Goal: Navigation & Orientation: Find specific page/section

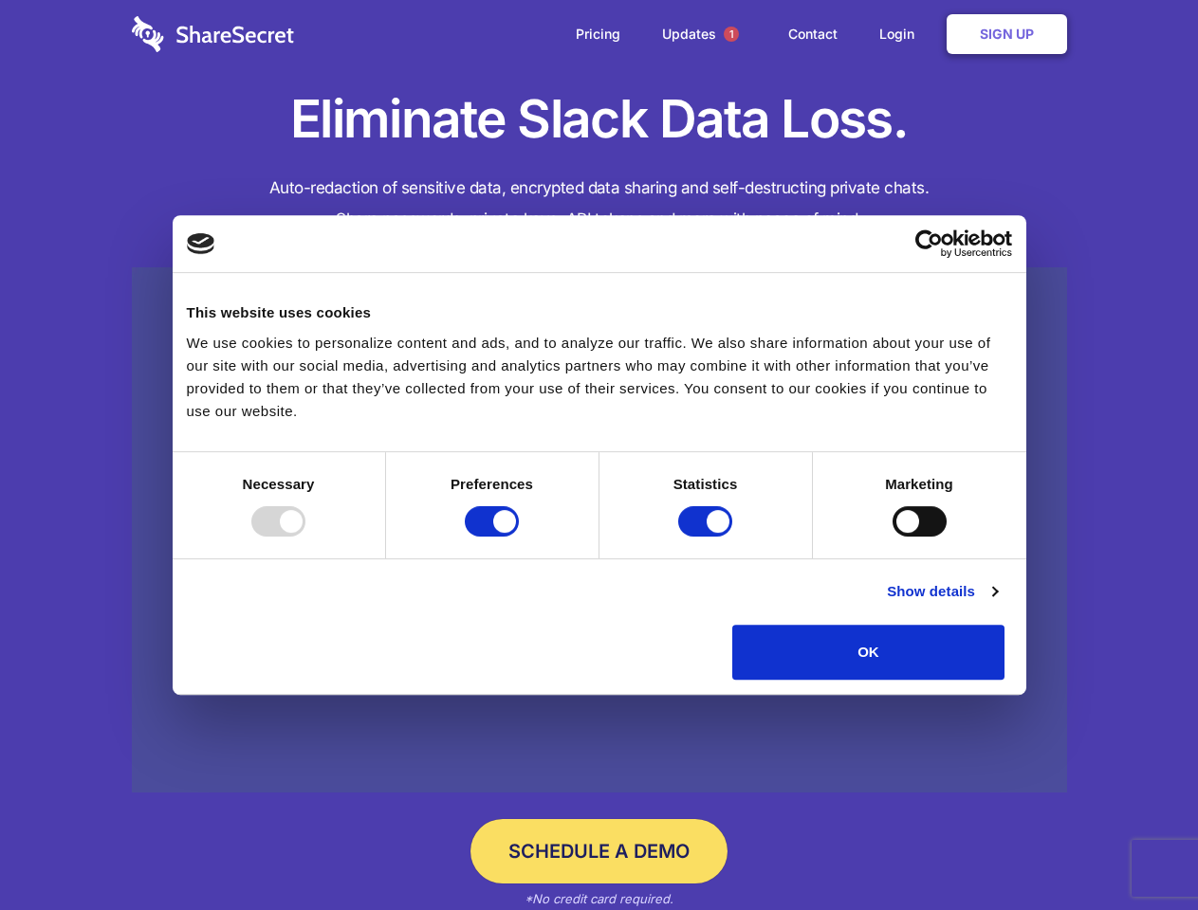
click at [305, 537] on div at bounding box center [278, 521] width 54 height 30
click at [519, 537] on input "Preferences" at bounding box center [492, 521] width 54 height 30
checkbox input "false"
click at [707, 537] on input "Statistics" at bounding box center [705, 521] width 54 height 30
checkbox input "false"
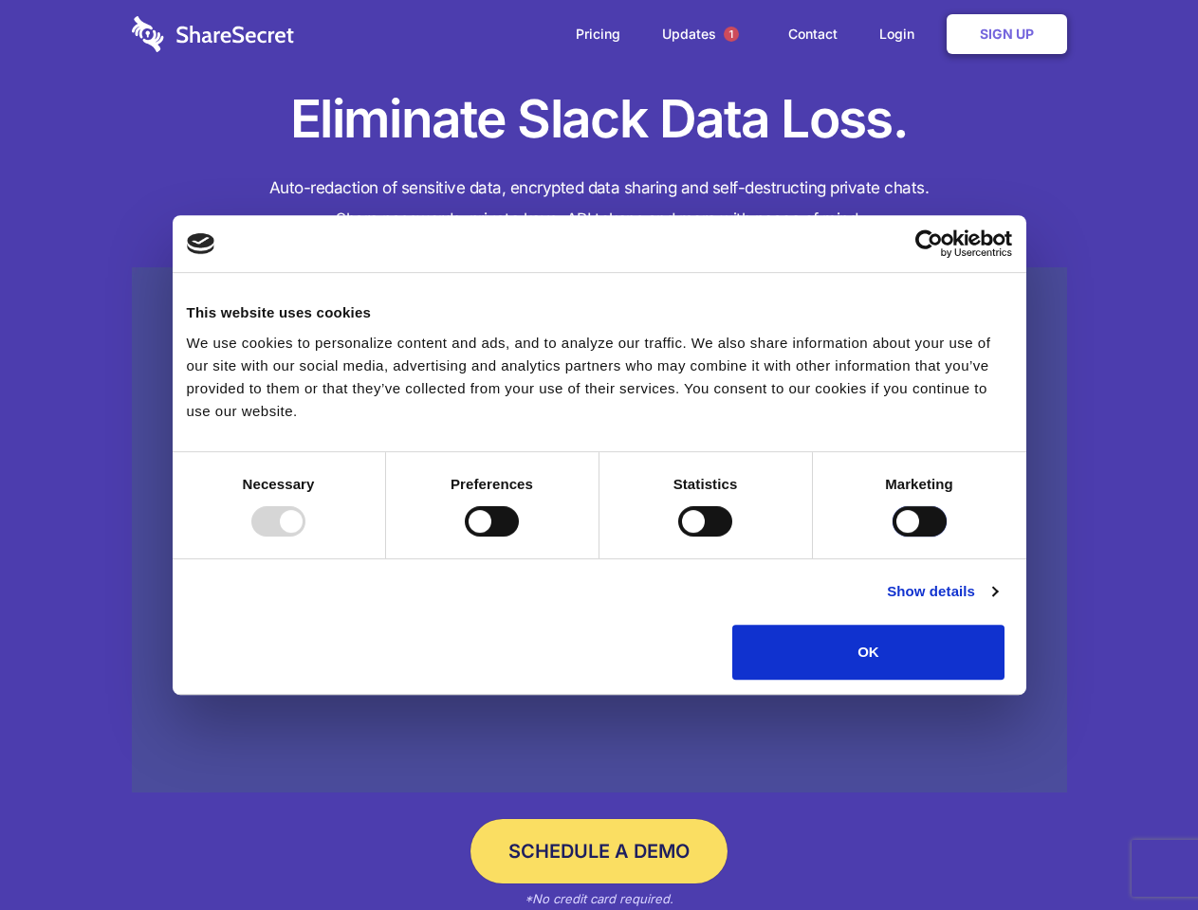
click at [892, 537] on input "Marketing" at bounding box center [919, 521] width 54 height 30
checkbox input "true"
click at [997, 603] on link "Show details" at bounding box center [942, 591] width 110 height 23
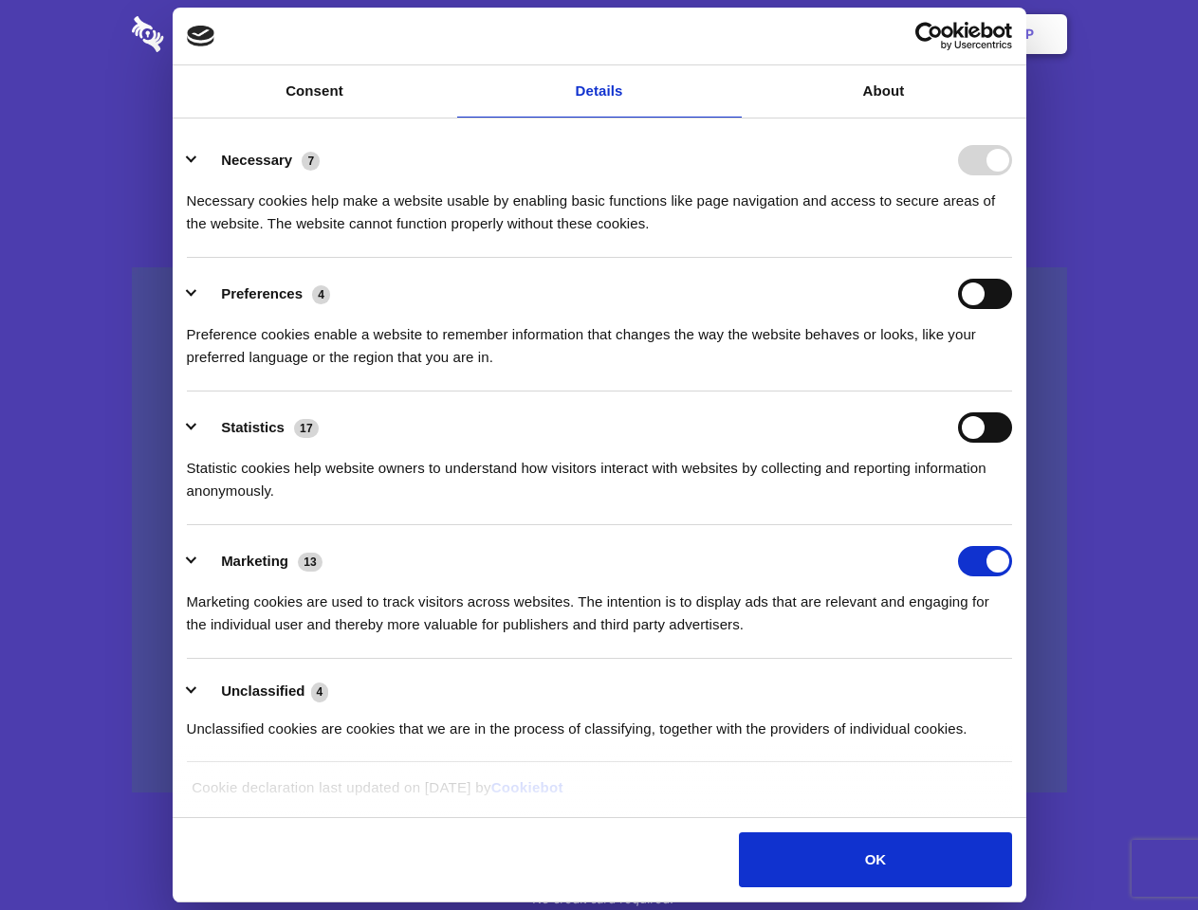
click at [1012, 258] on li "Necessary 7 Necessary cookies help make a website usable by enabling basic func…" at bounding box center [599, 191] width 825 height 134
click at [730, 34] on span "1" at bounding box center [731, 34] width 15 height 15
